Goal: Navigation & Orientation: Find specific page/section

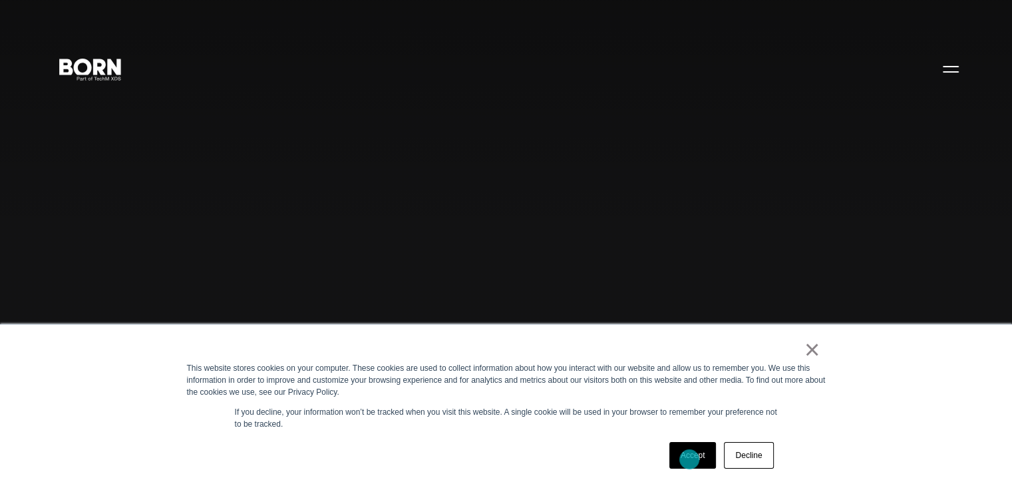
click at [689, 459] on link "Accept" at bounding box center [692, 455] width 47 height 27
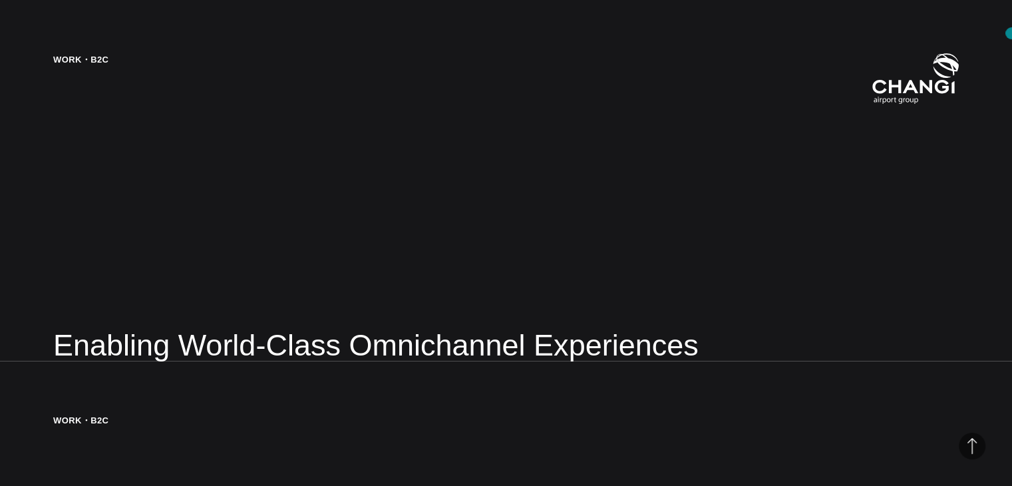
scroll to position [2100, 0]
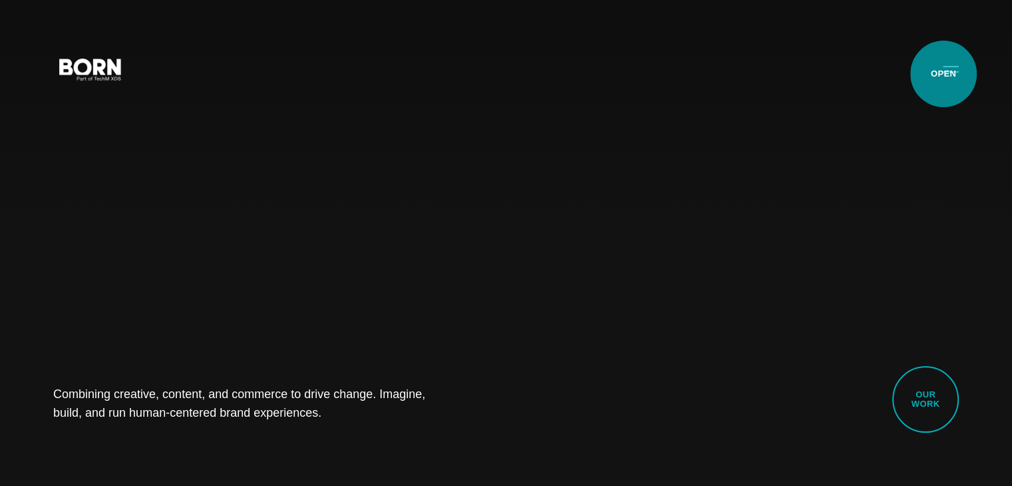
click at [943, 74] on button "Primary Menu" at bounding box center [951, 69] width 32 height 28
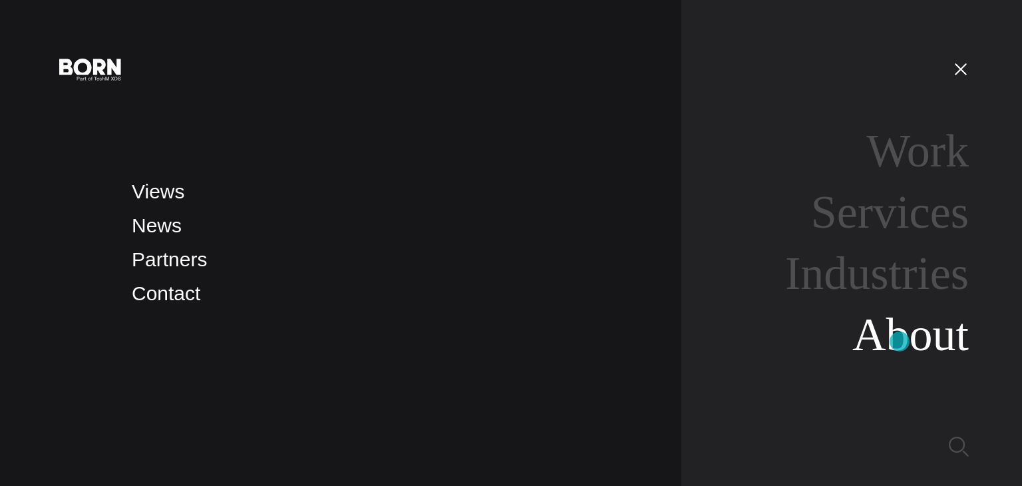
click at [900, 341] on link "About" at bounding box center [910, 334] width 116 height 51
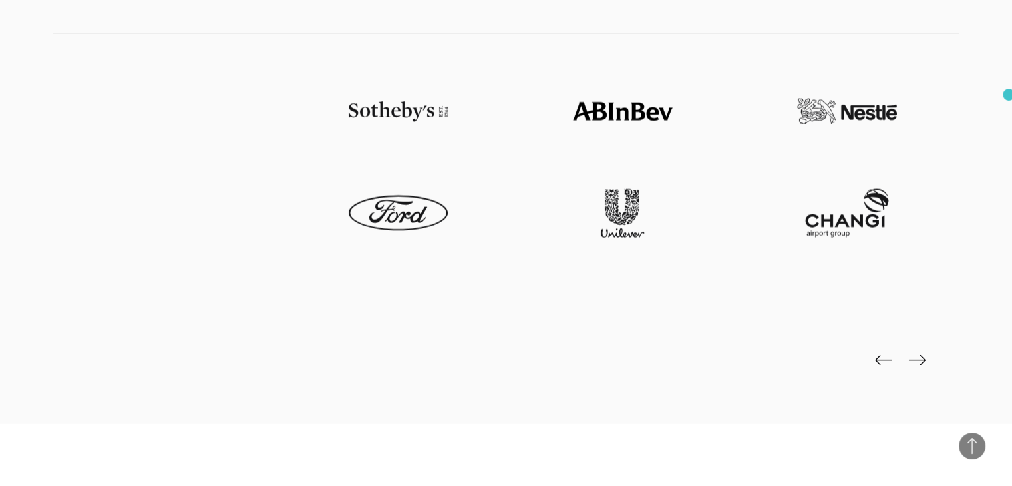
scroll to position [3071, 0]
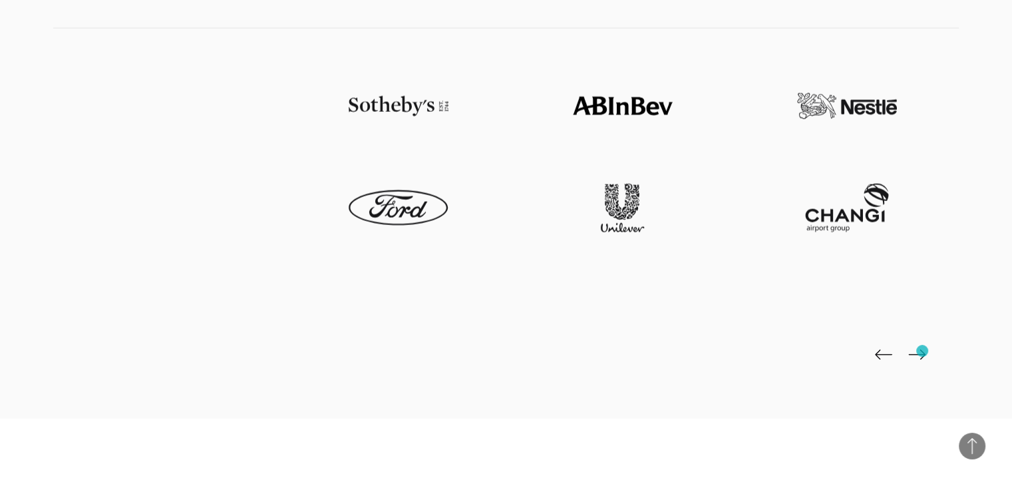
click at [922, 351] on img at bounding box center [916, 354] width 17 height 11
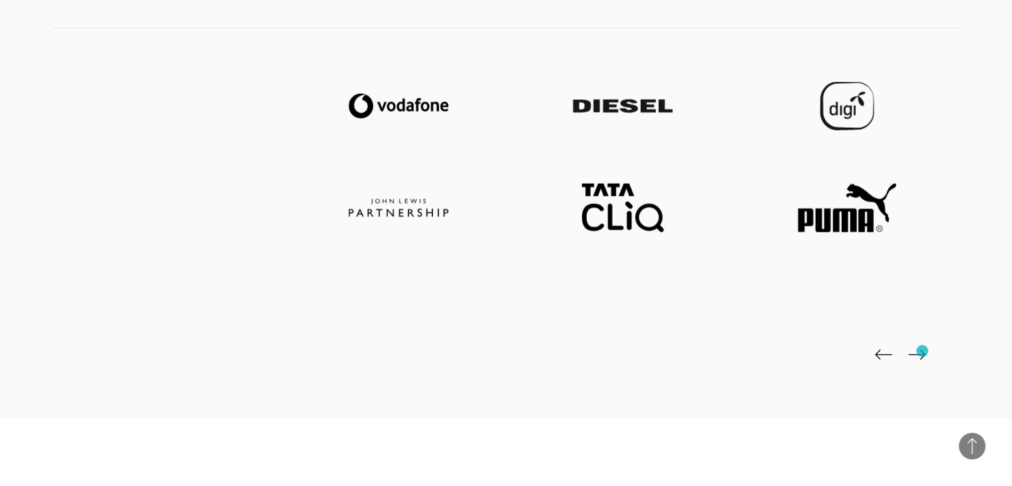
click at [922, 351] on img at bounding box center [916, 354] width 17 height 11
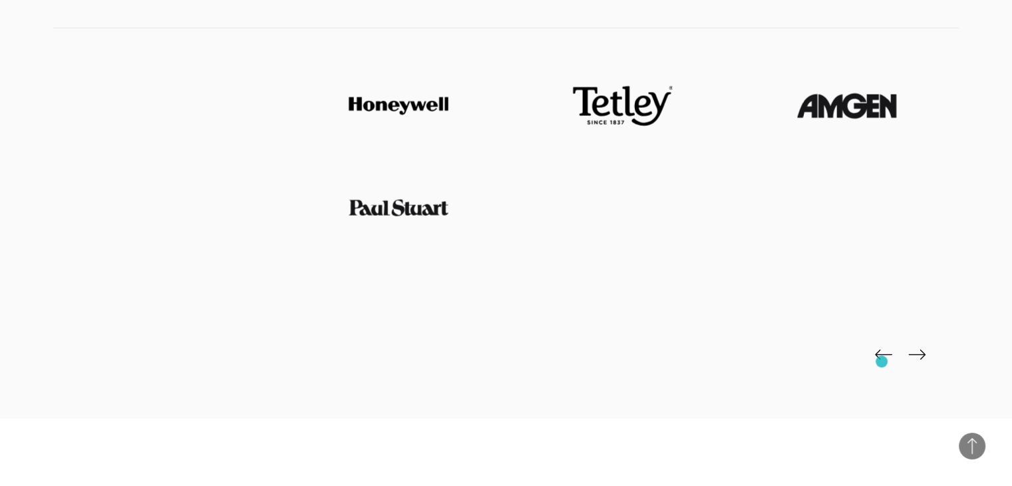
click at [882, 361] on icon at bounding box center [883, 356] width 17 height 19
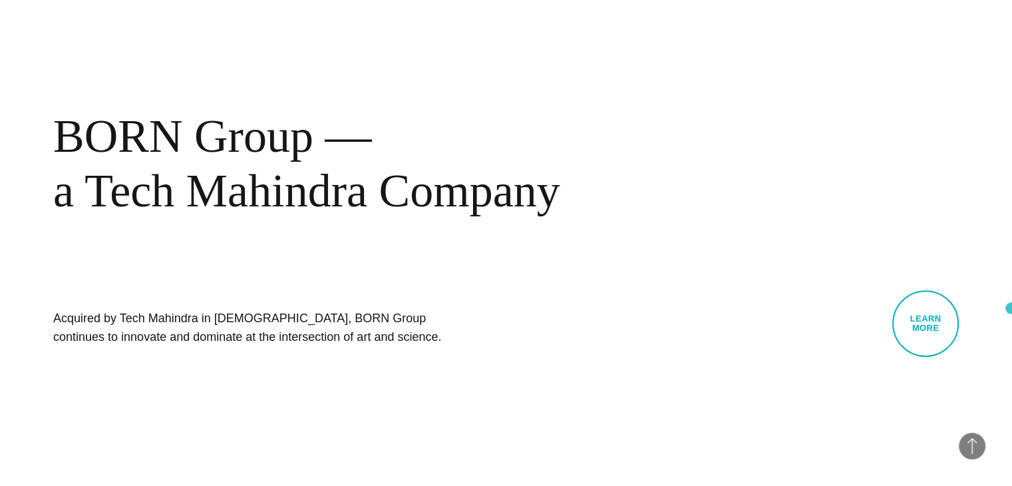
scroll to position [574, 0]
